Goal: Check status: Check status

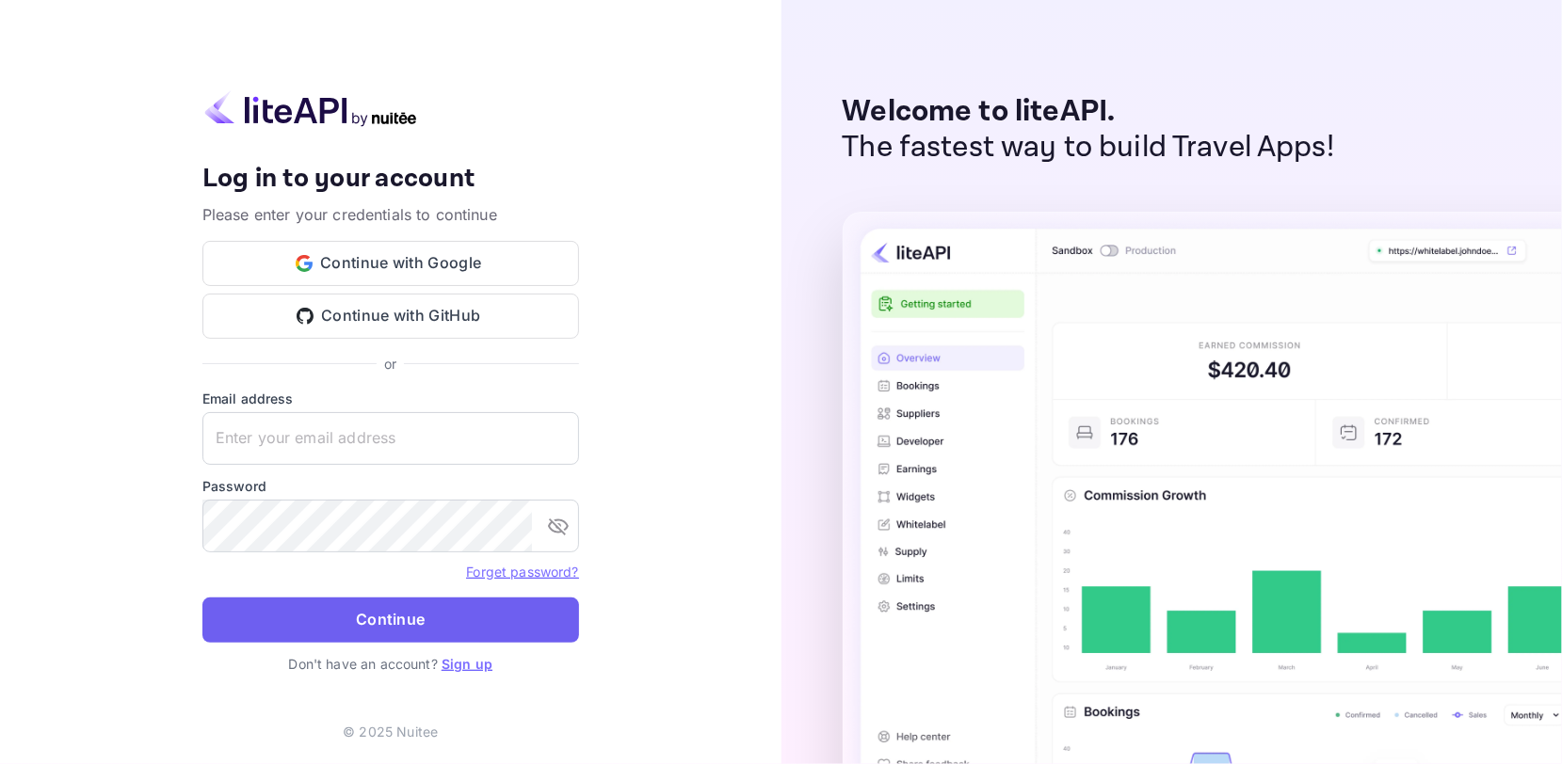
type input "[EMAIL_ADDRESS][DOMAIN_NAME]"
click at [384, 604] on button "Continue" at bounding box center [390, 620] width 377 height 45
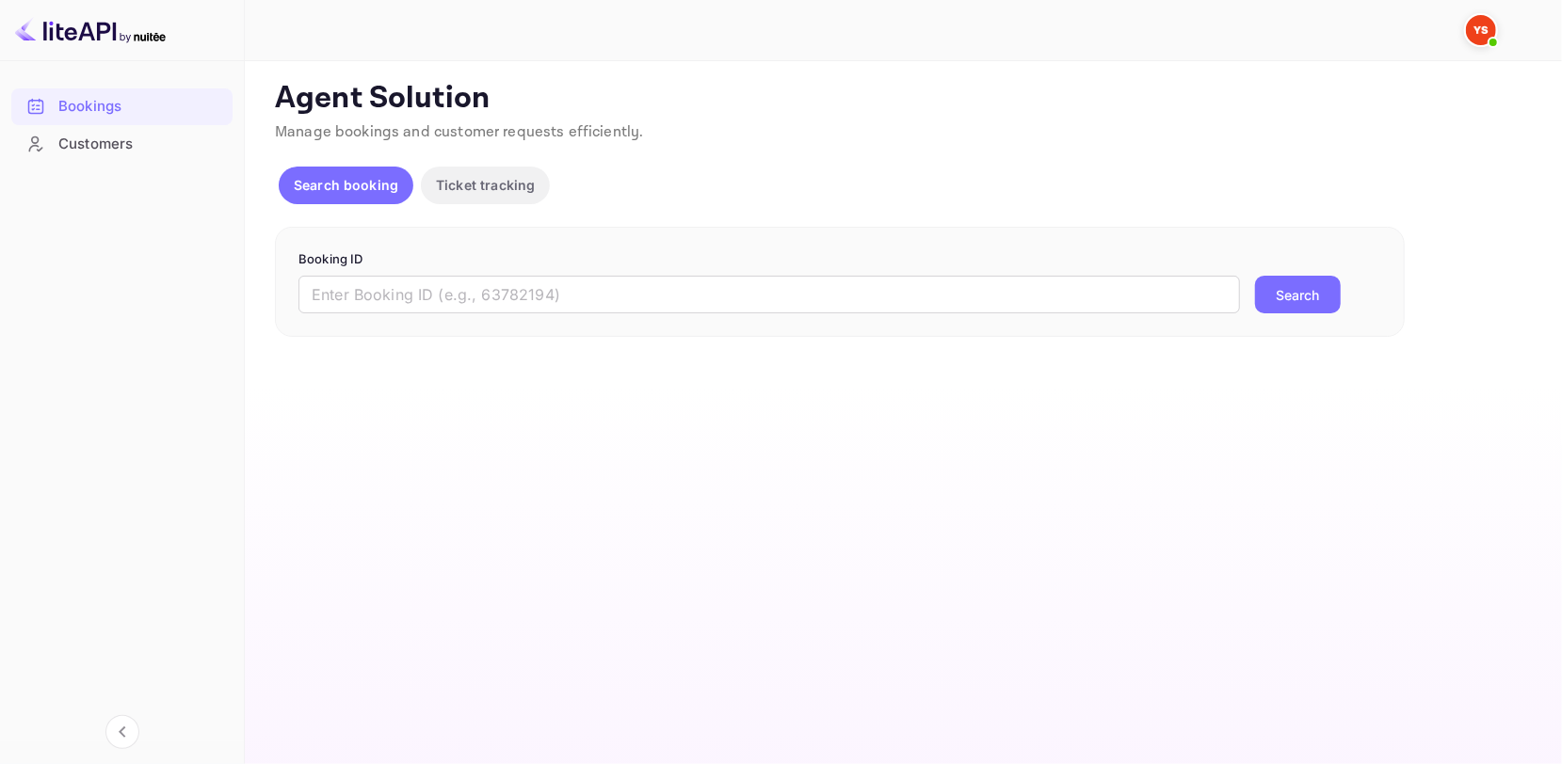
click at [642, 269] on form "Booking ID ​ Search" at bounding box center [839, 282] width 1083 height 64
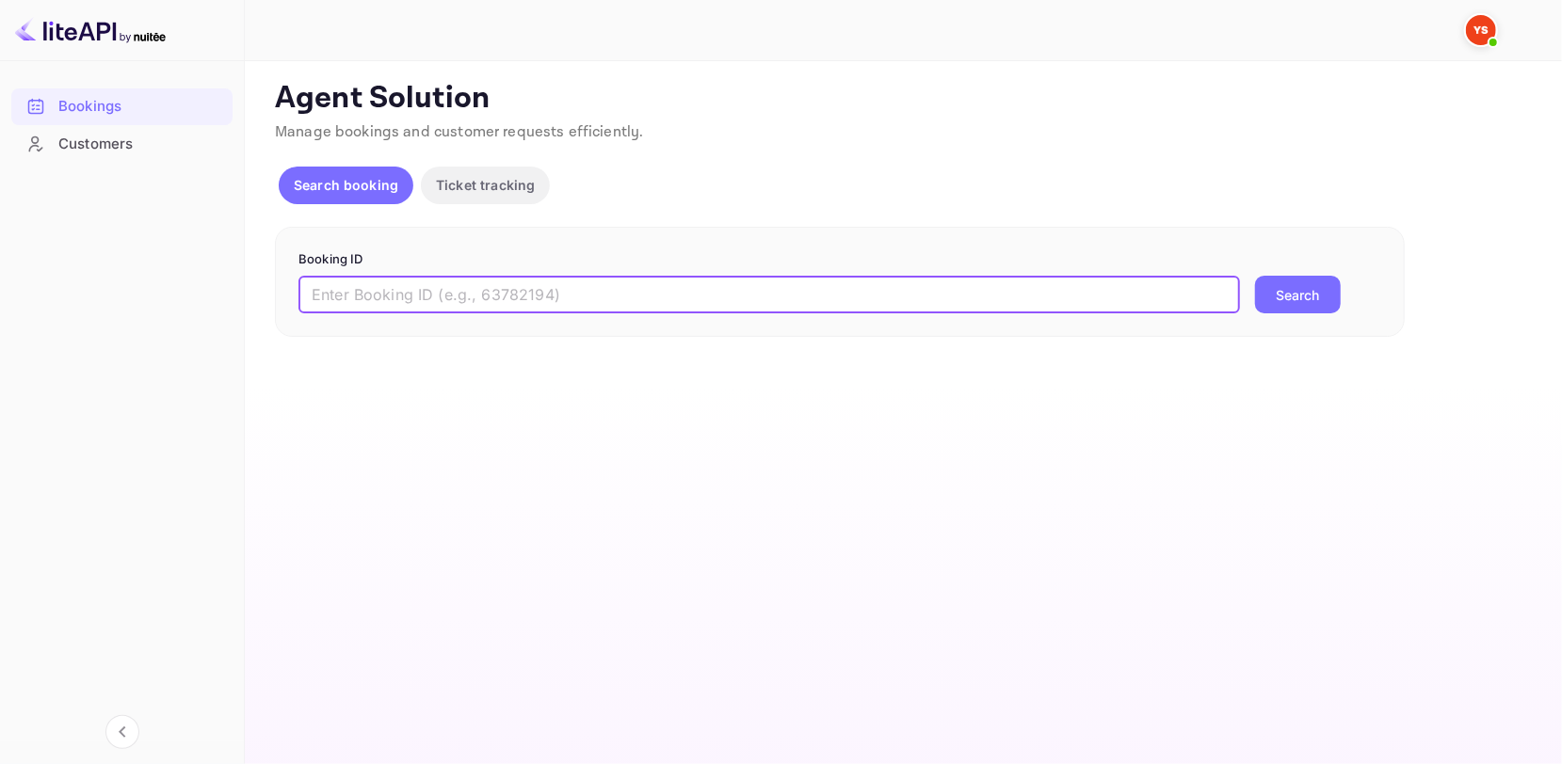
click at [612, 282] on input "text" at bounding box center [768, 295] width 941 height 38
paste input "9642738"
type input "9642738"
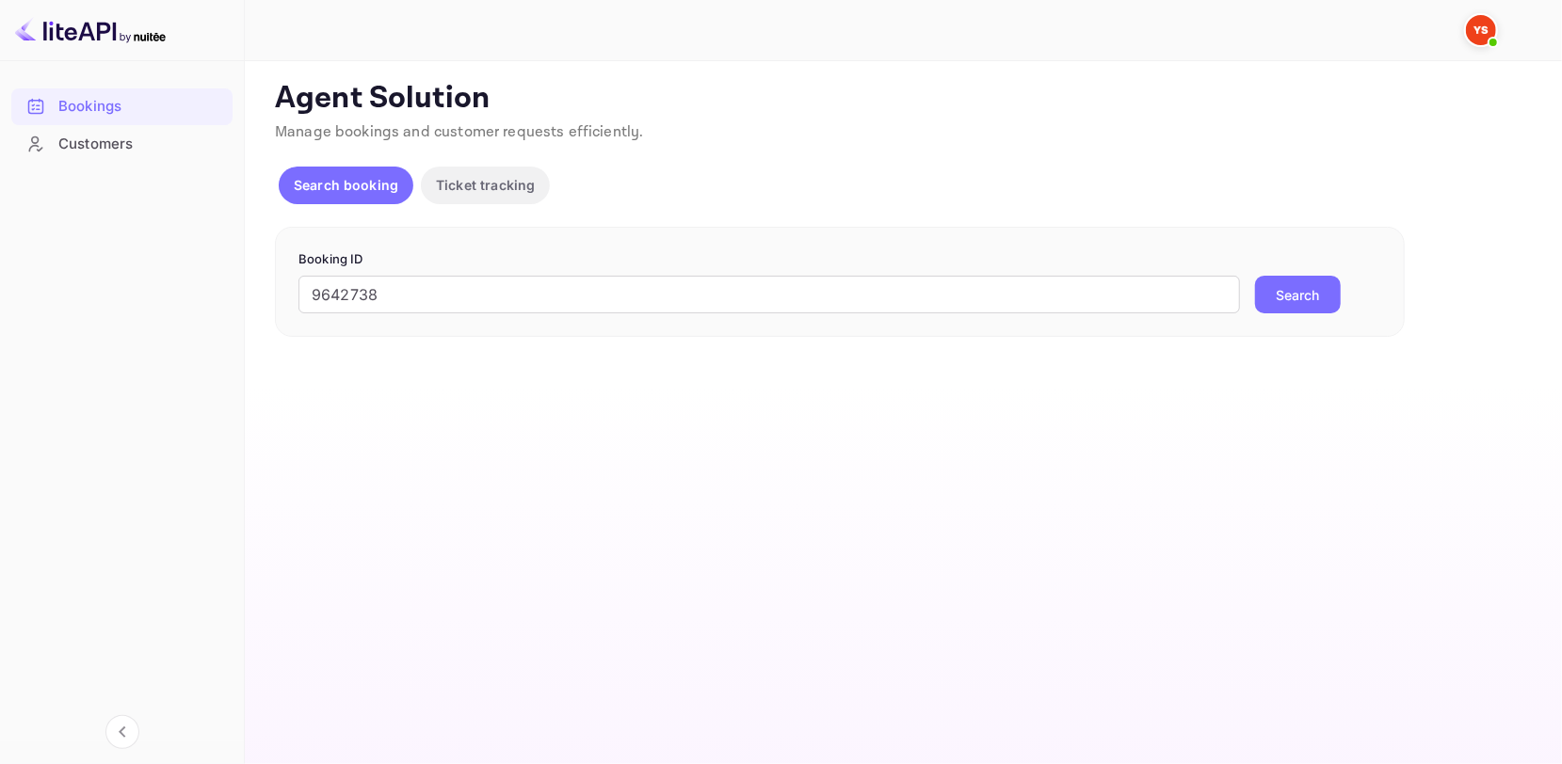
click at [1311, 301] on button "Search" at bounding box center [1298, 295] width 86 height 38
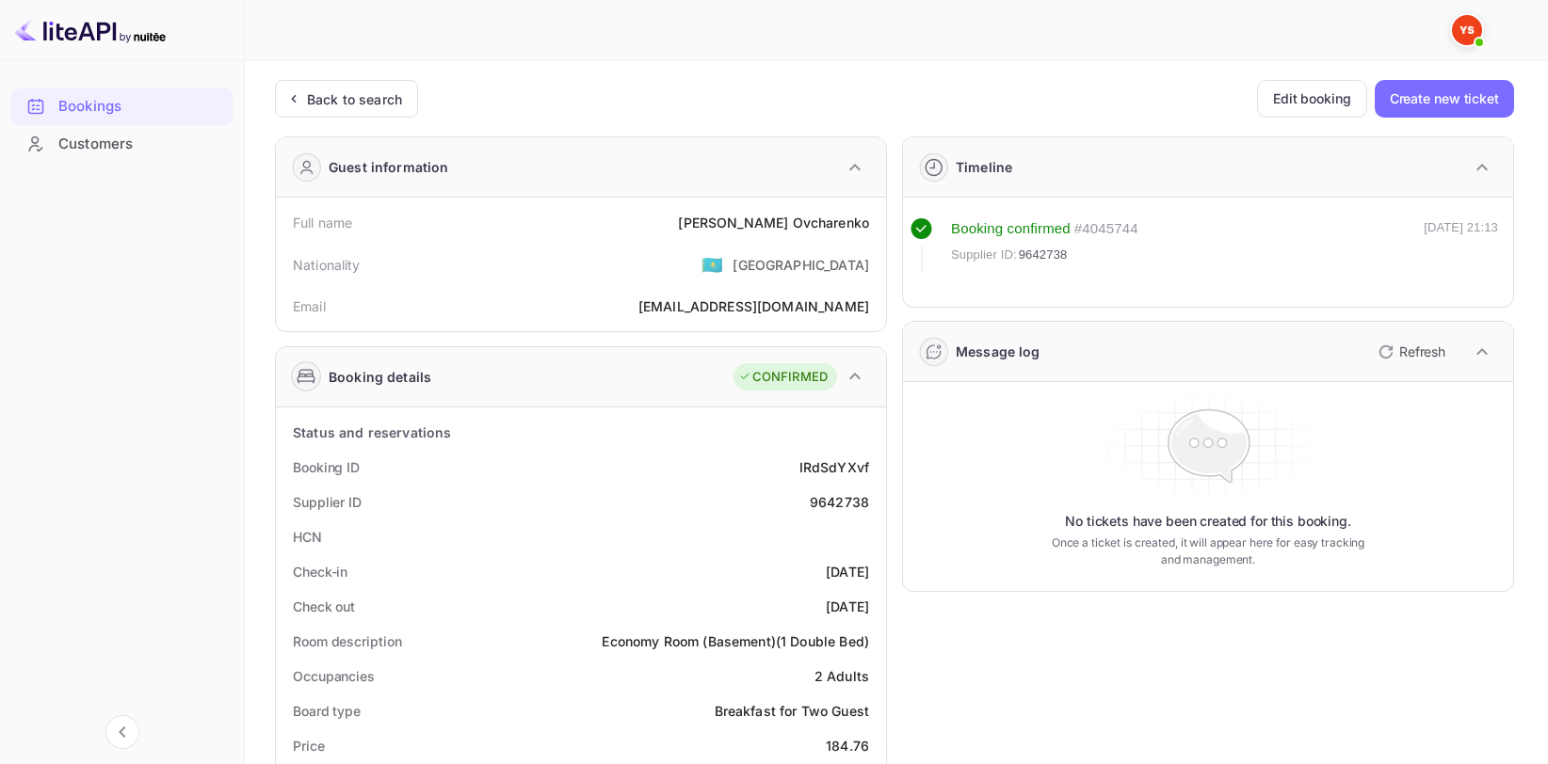
click at [830, 219] on div "[PERSON_NAME]" at bounding box center [773, 223] width 191 height 20
copy div "[PERSON_NAME]"
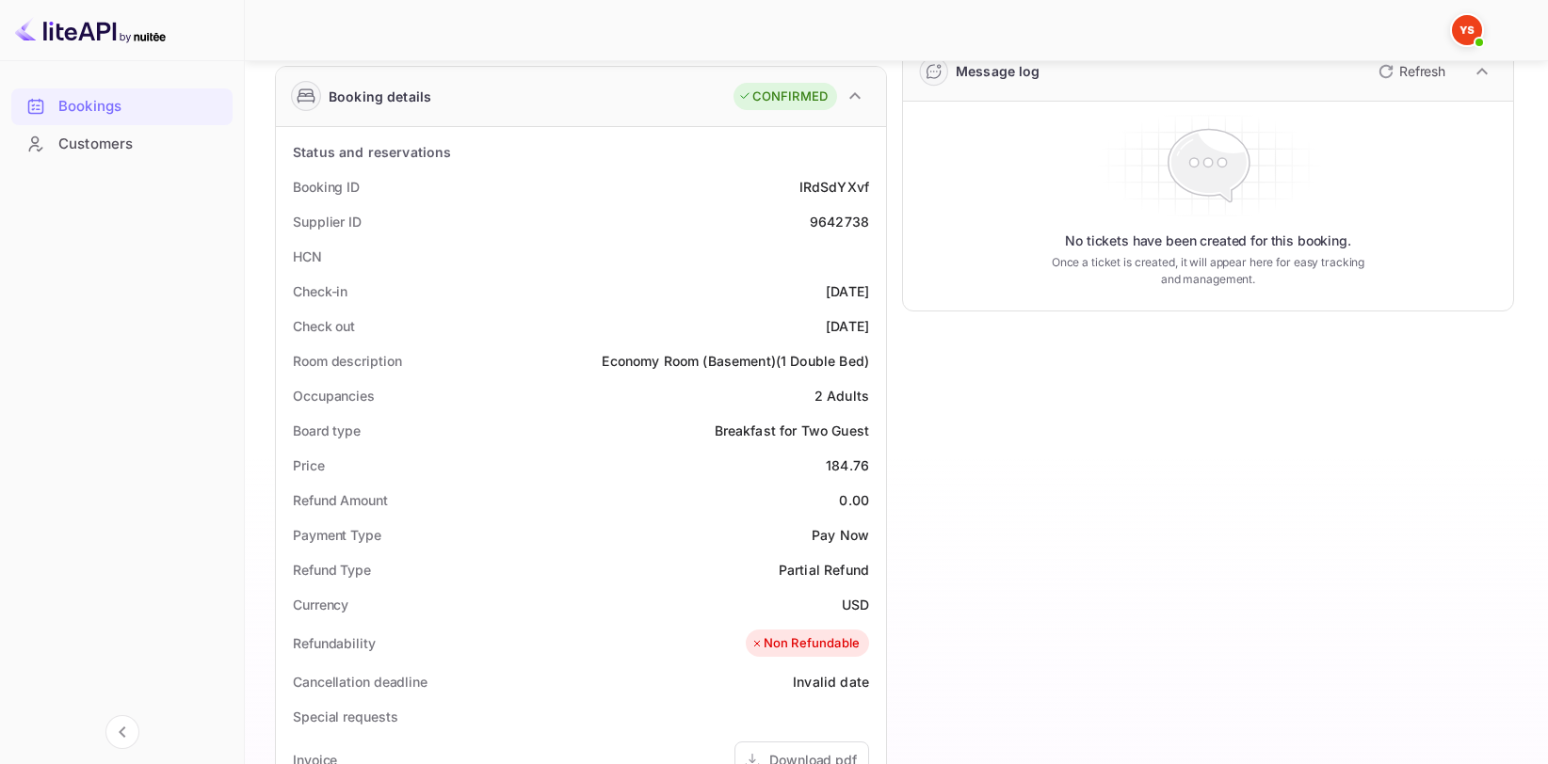
scroll to position [282, 0]
click at [844, 465] on div "184.76" at bounding box center [847, 464] width 43 height 20
copy div "184.76"
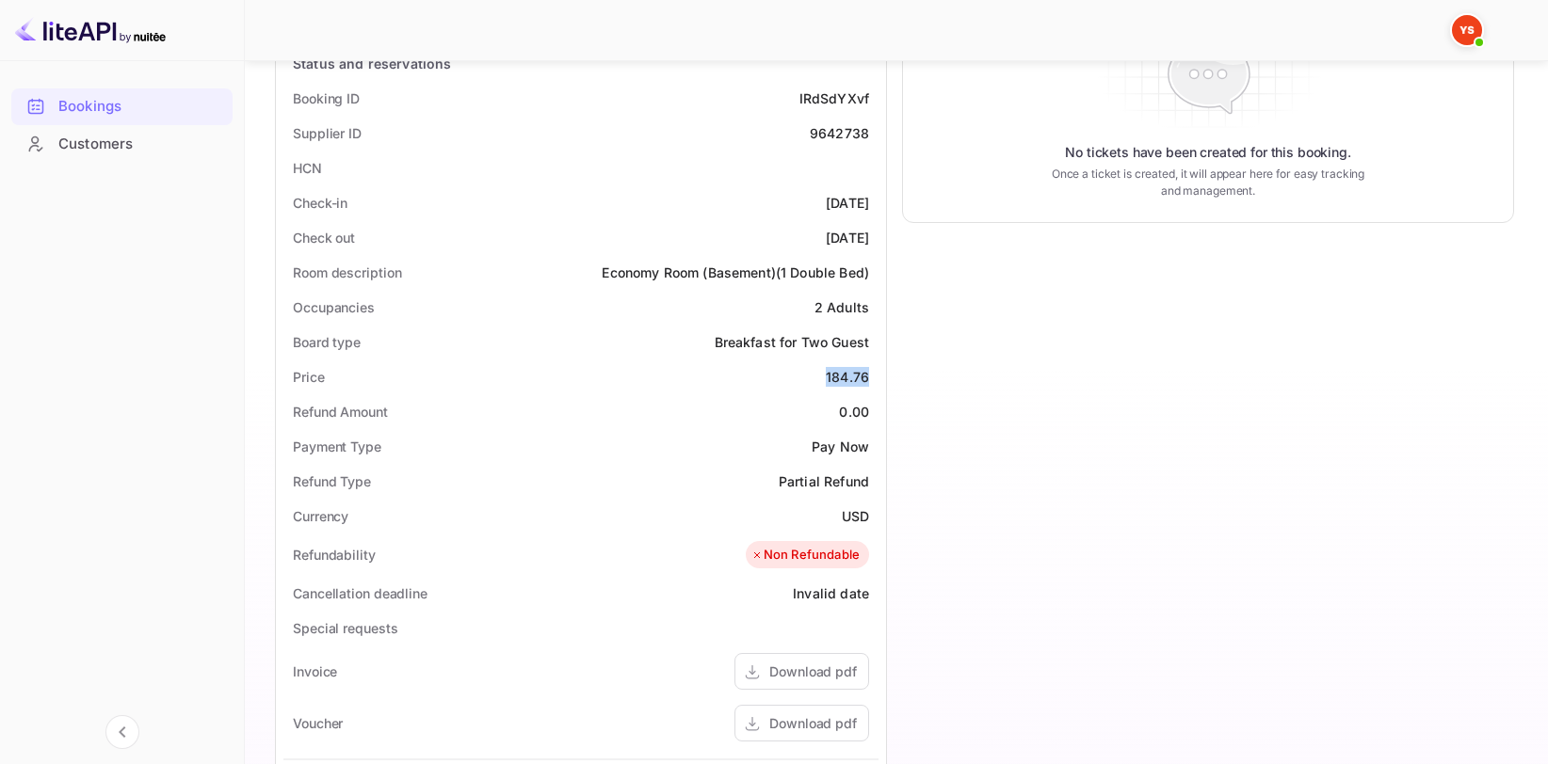
scroll to position [377, 0]
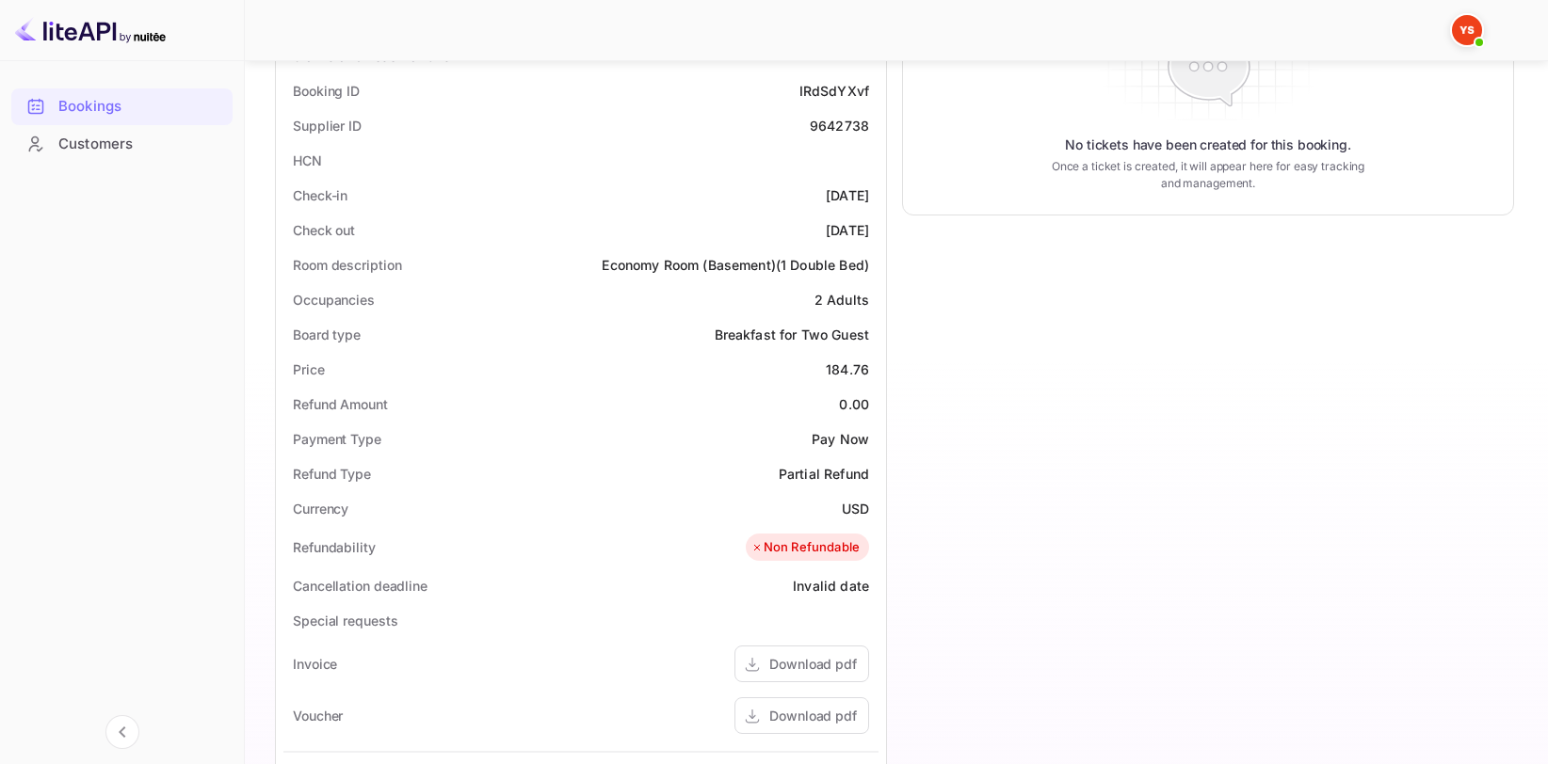
click at [859, 507] on div "USD" at bounding box center [855, 509] width 27 height 20
copy div "USD"
